Goal: Task Accomplishment & Management: Manage account settings

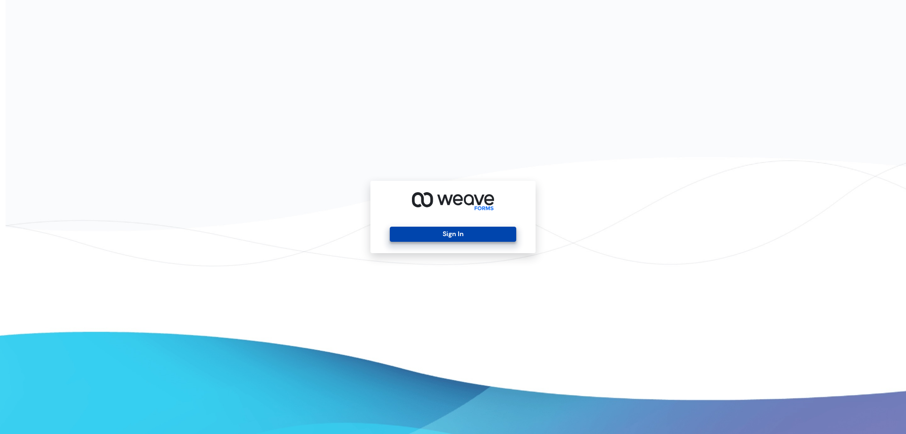
drag, startPoint x: 446, startPoint y: 237, endPoint x: 425, endPoint y: 226, distance: 23.6
click at [446, 237] on button "Sign In" at bounding box center [453, 233] width 126 height 15
